Goal: Task Accomplishment & Management: Manage account settings

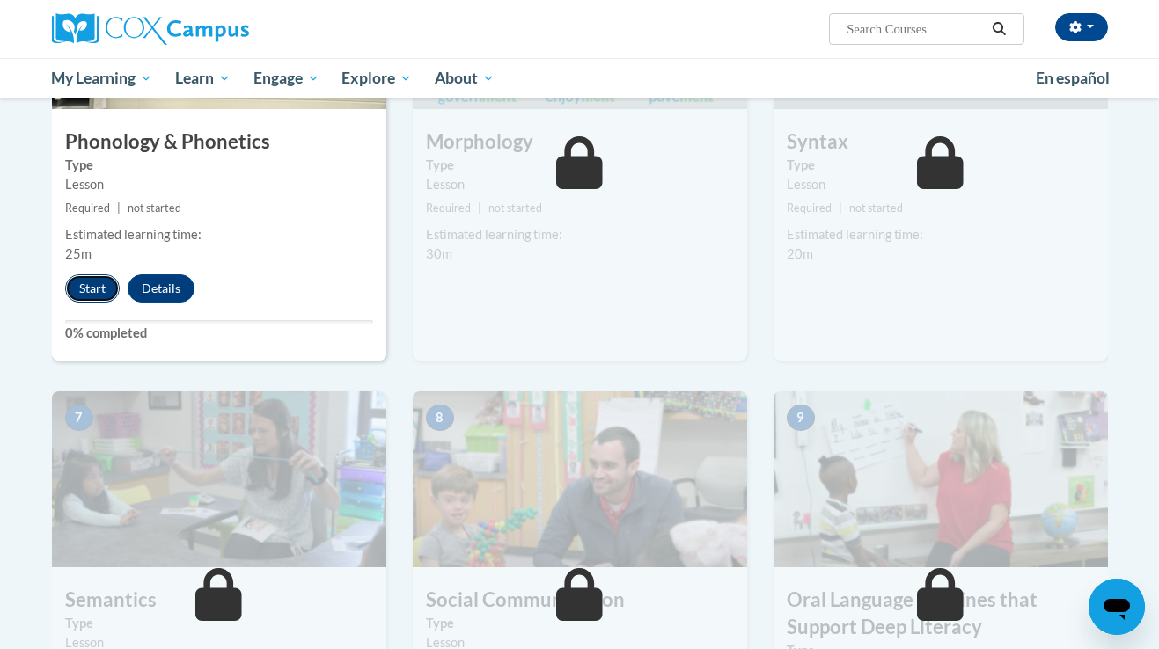
click at [100, 297] on button "Start" at bounding box center [92, 288] width 55 height 28
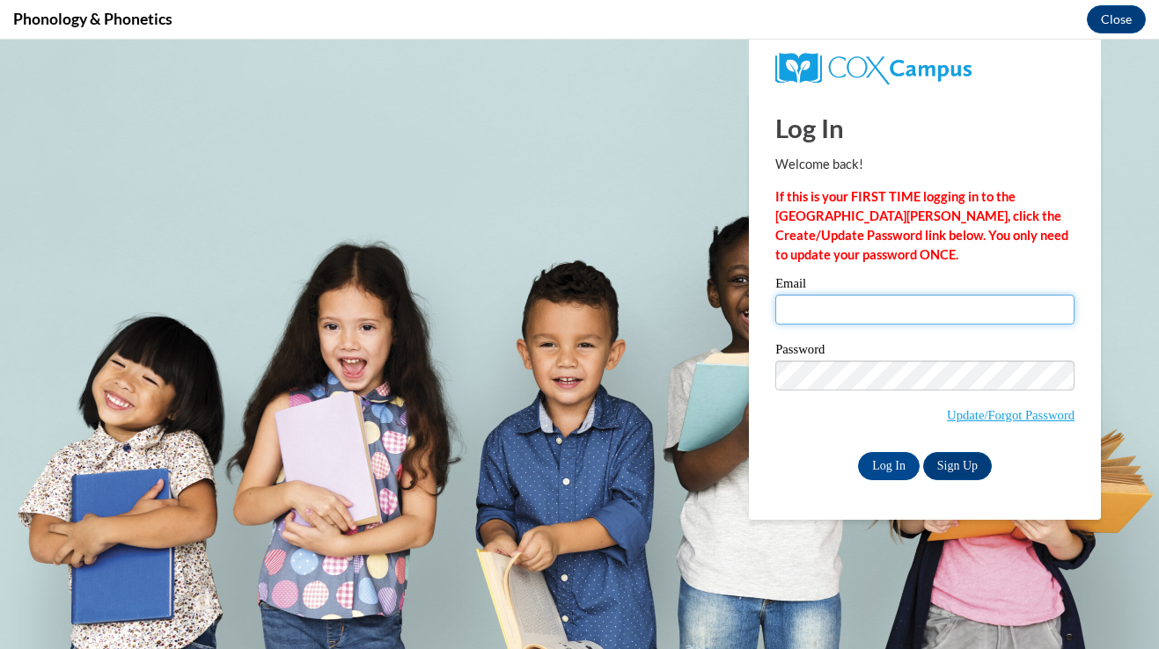
click at [970, 312] on input "Email" at bounding box center [924, 310] width 299 height 30
type input "[EMAIL_ADDRESS][DOMAIN_NAME]"
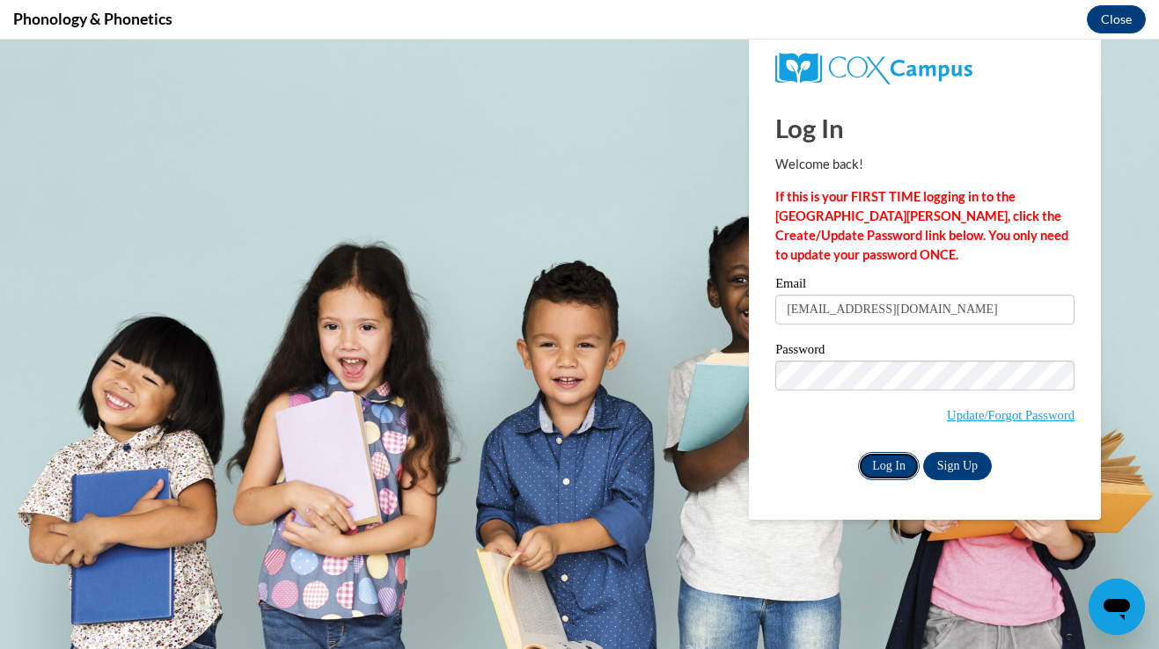
click at [881, 463] on input "Log In" at bounding box center [889, 466] width 62 height 28
